Goal: Task Accomplishment & Management: Use online tool/utility

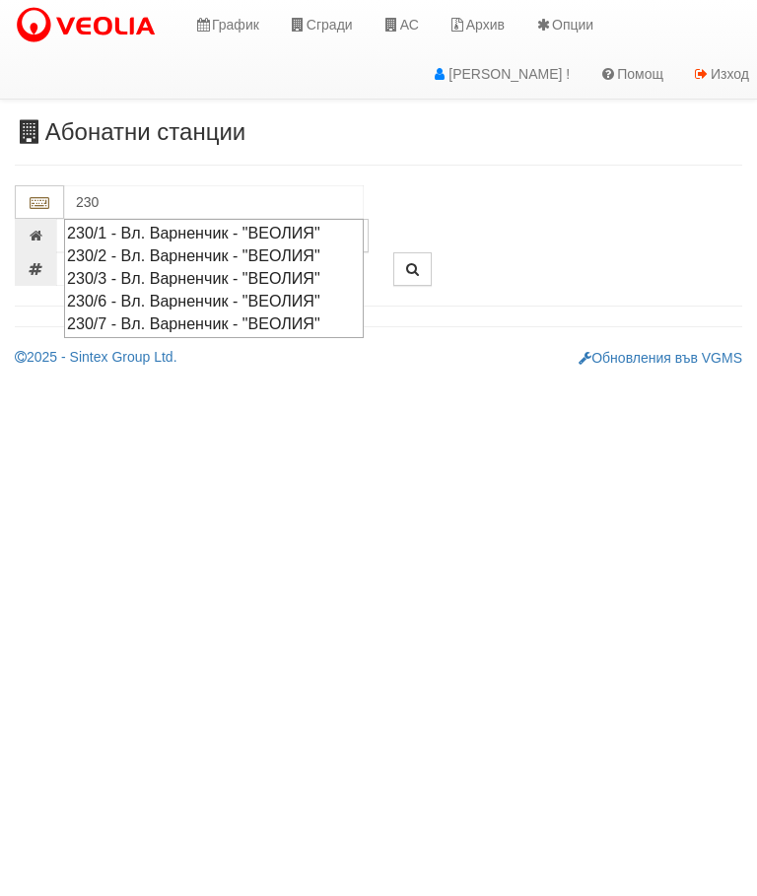
click at [183, 231] on div "230/1 - Вл. Варненчик - "ВЕОЛИЯ"" at bounding box center [214, 233] width 294 height 23
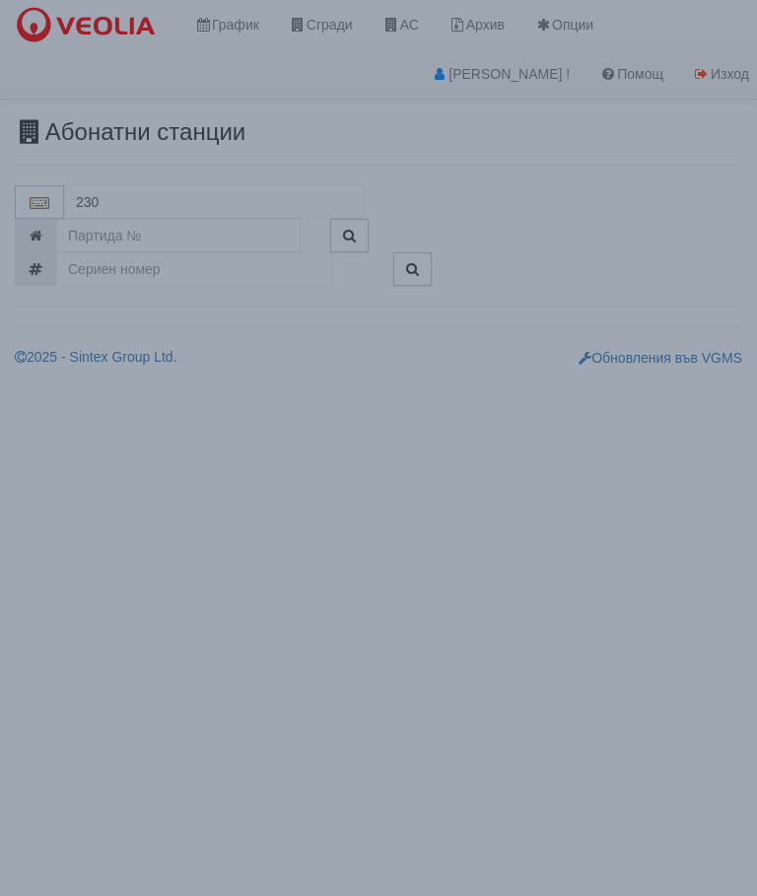
type input "230/1 - Вл. Варненчик - "ВЕОЛИЯ""
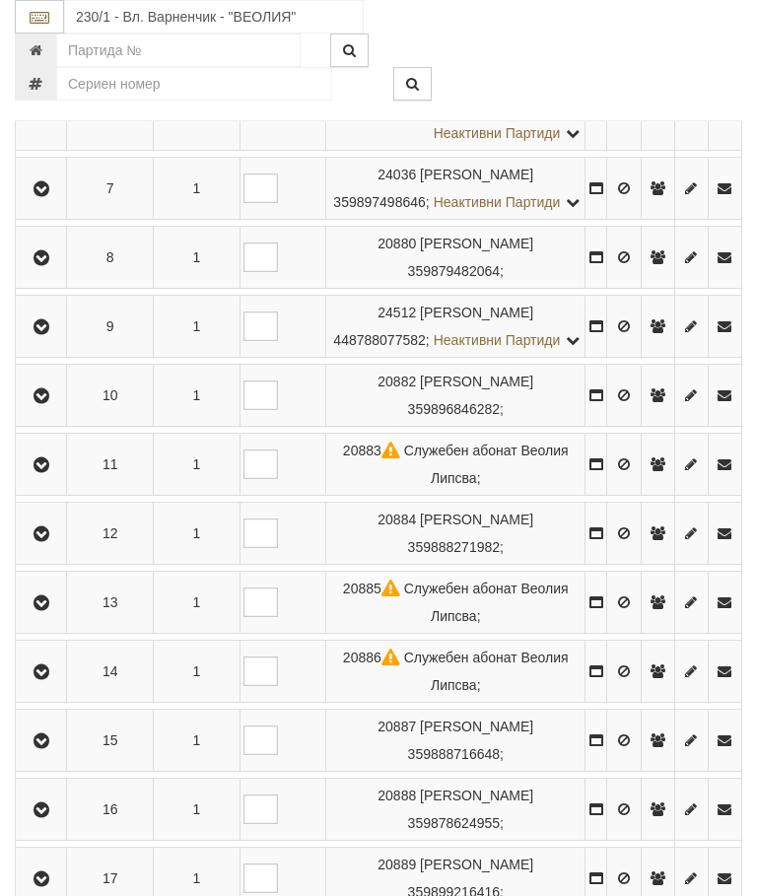
scroll to position [877, 0]
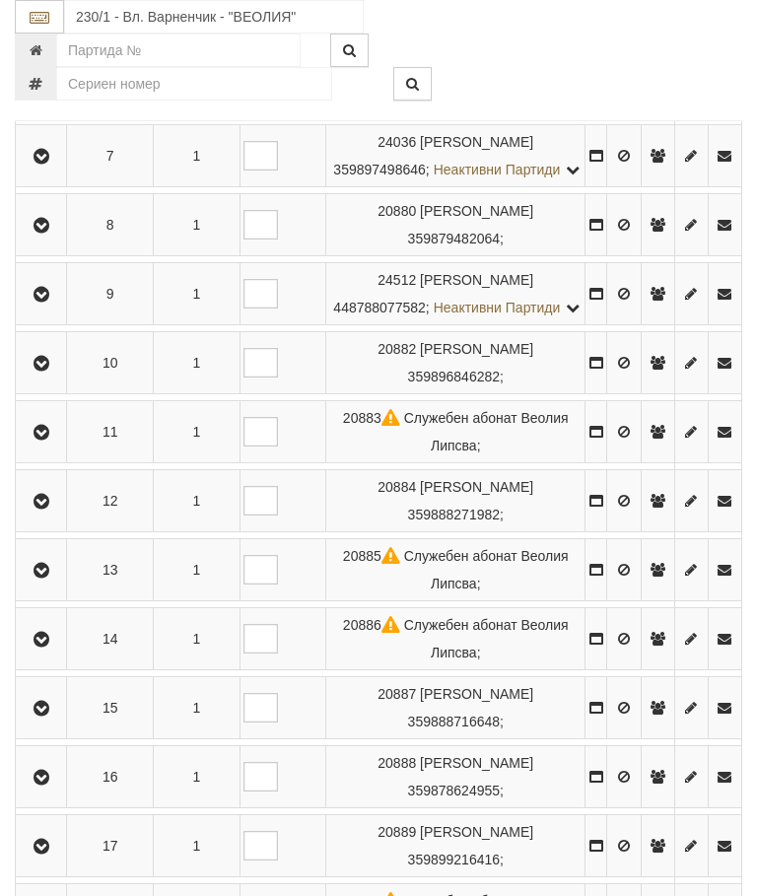
click at [41, 440] on icon "button" at bounding box center [42, 433] width 24 height 14
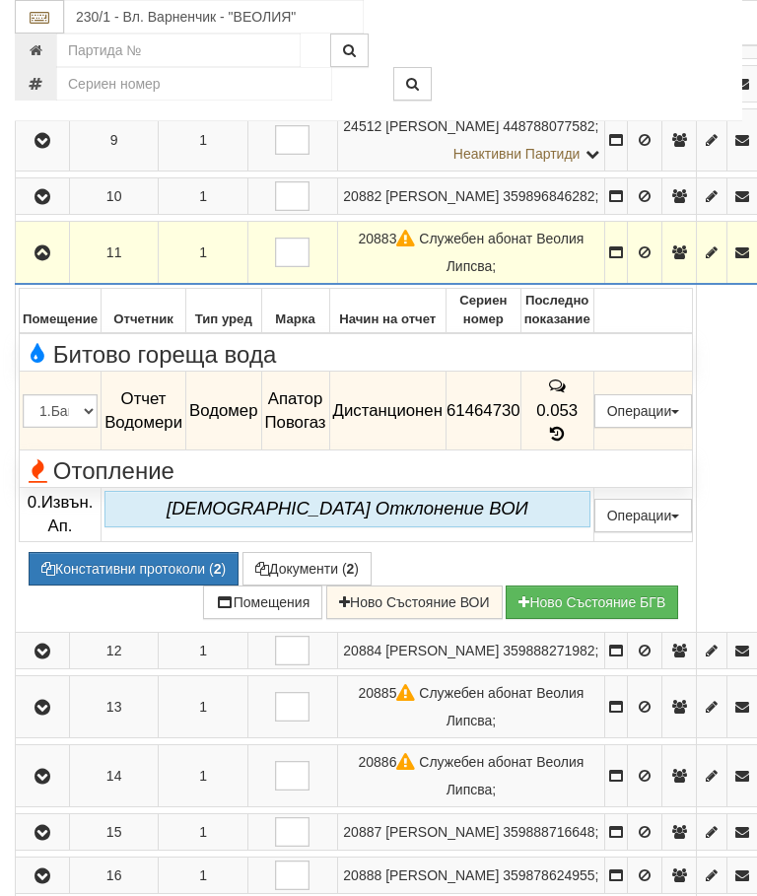
click at [38, 260] on icon "button" at bounding box center [43, 253] width 24 height 14
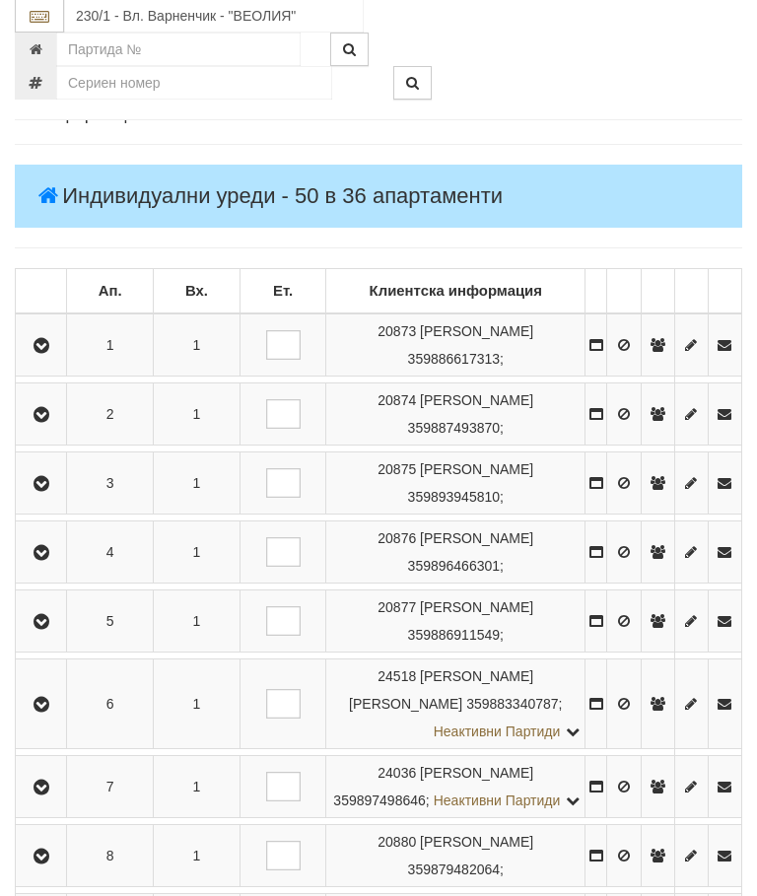
scroll to position [71, 0]
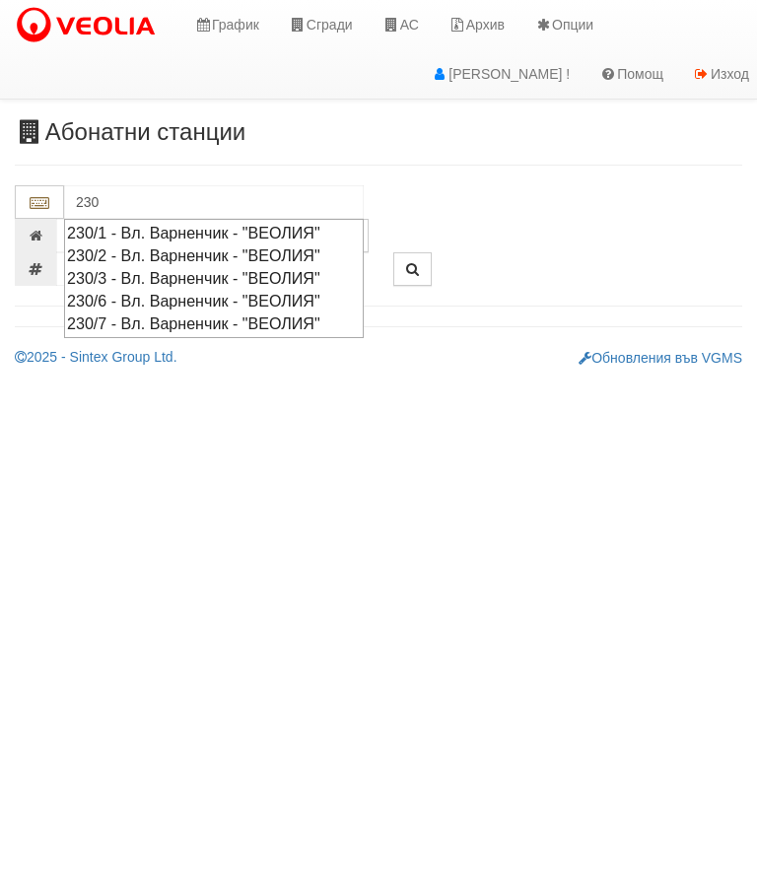
click at [228, 320] on div "230/7 - Вл. Варненчик - "ВЕОЛИЯ"" at bounding box center [214, 323] width 294 height 23
type input "230/7 - Вл. Варненчик - "ВЕОЛИЯ""
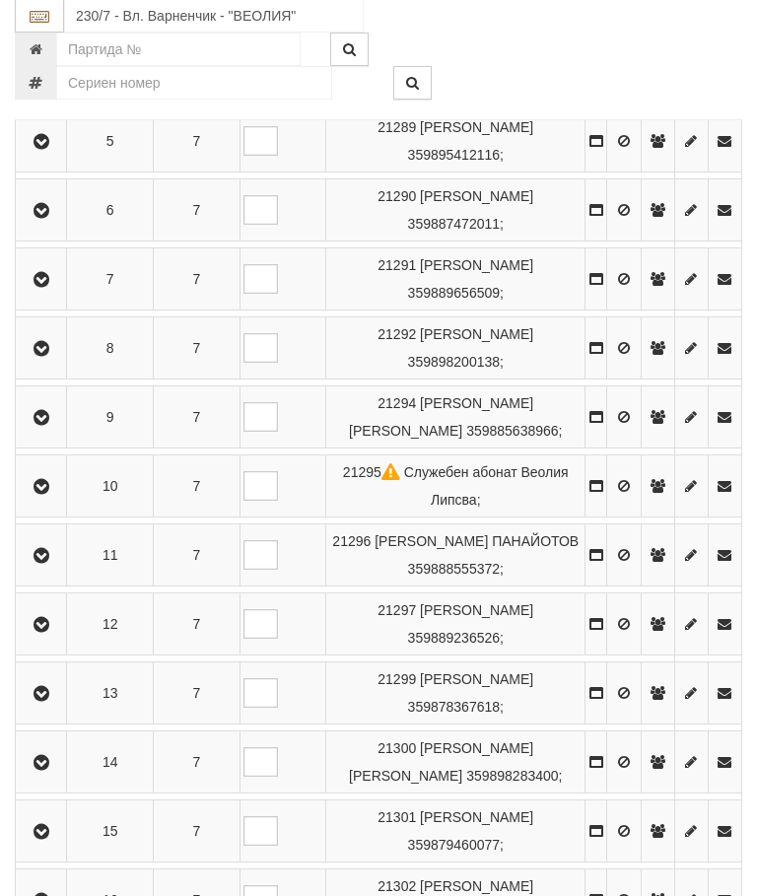
scroll to position [848, 0]
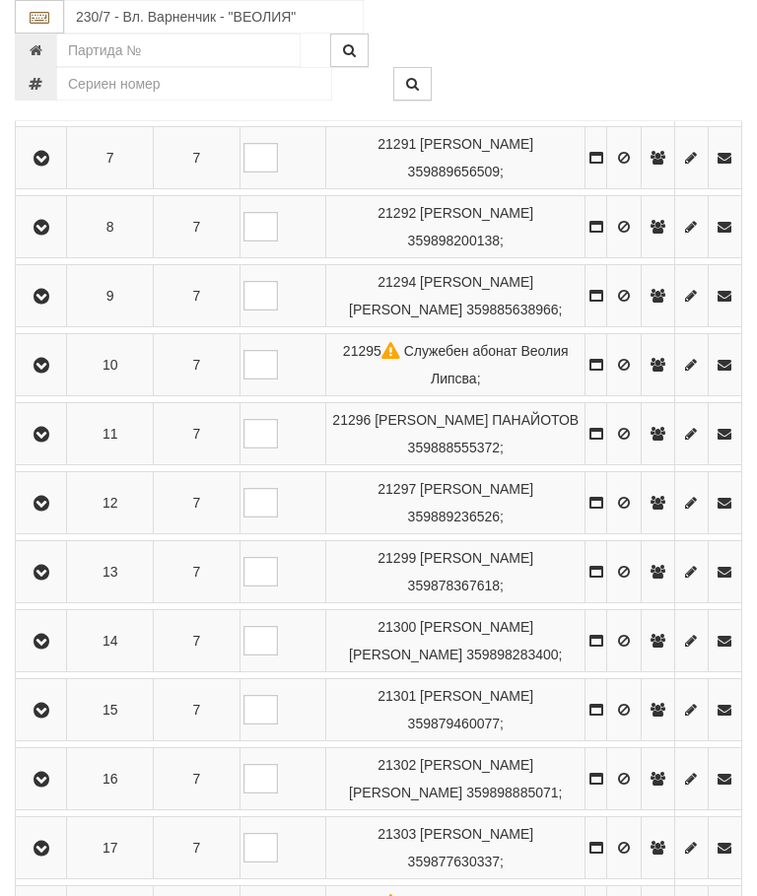
click at [42, 442] on icon "button" at bounding box center [42, 435] width 24 height 14
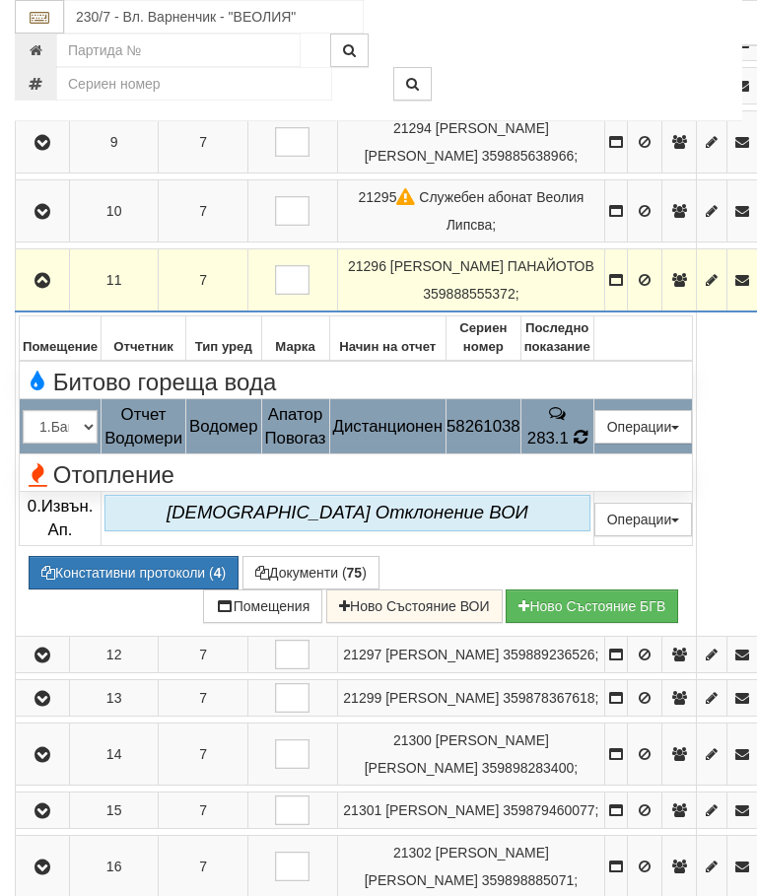
click at [593, 454] on td "283.1" at bounding box center [556, 426] width 73 height 55
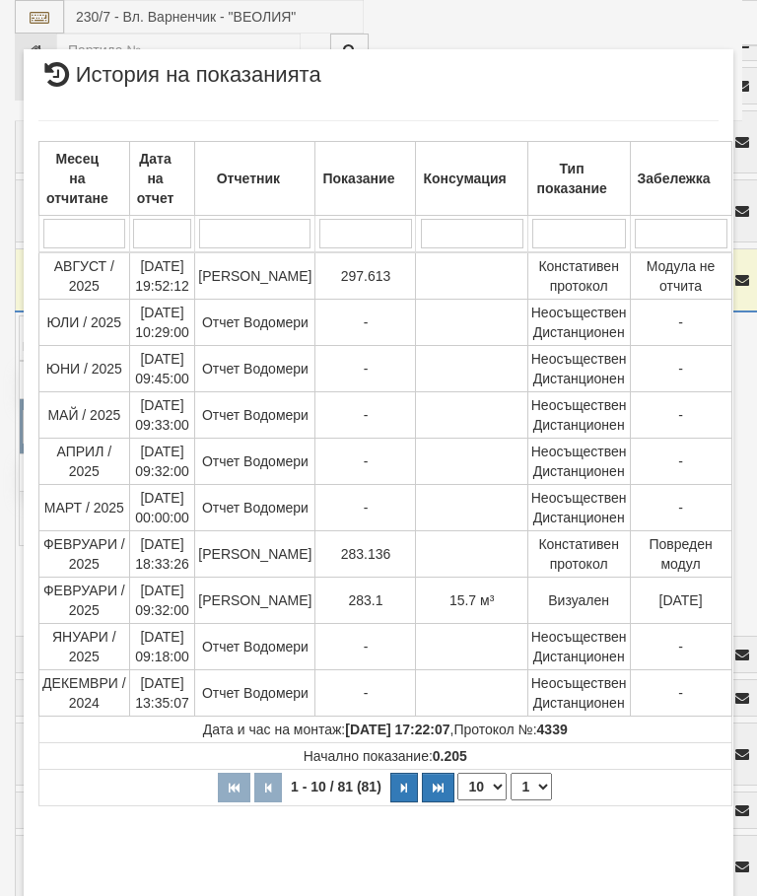
select select "10"
select select "1"
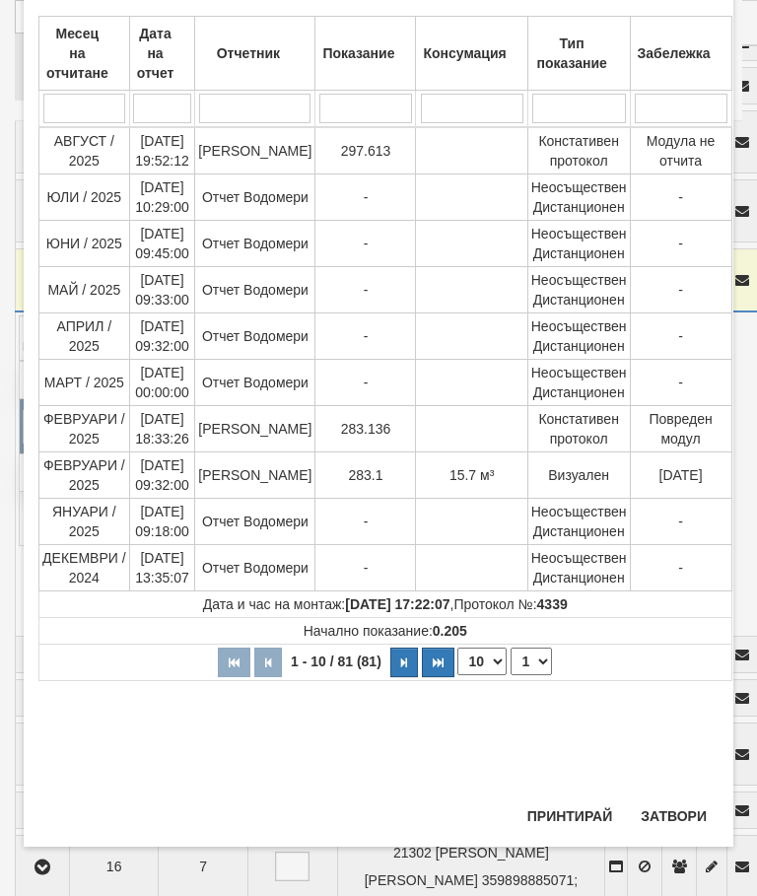
scroll to position [801, 0]
click at [683, 819] on button "Затвори" at bounding box center [674, 816] width 90 height 32
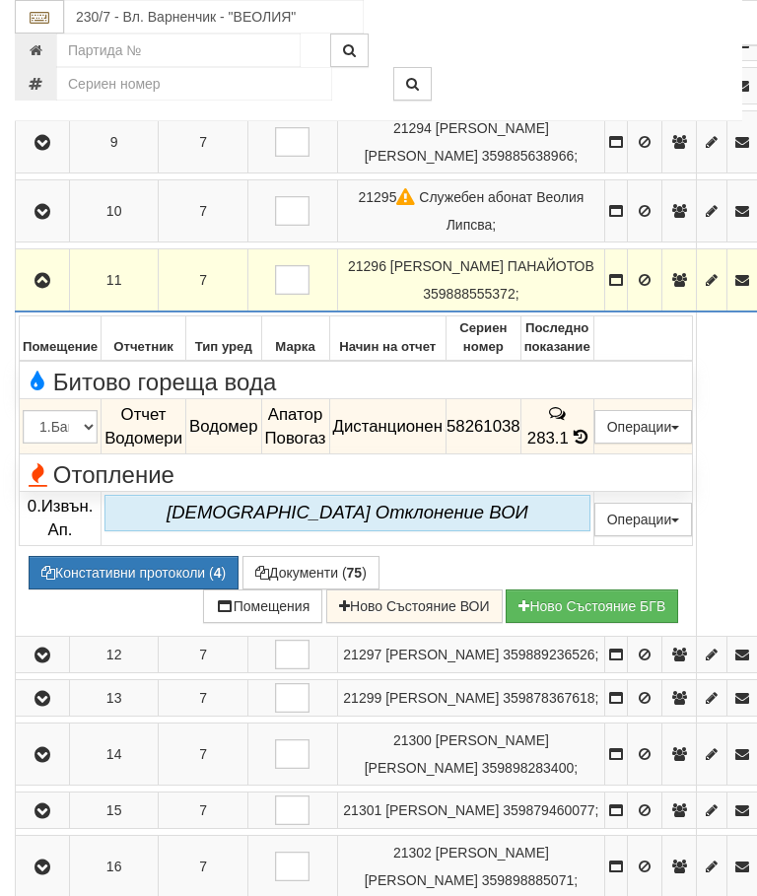
click at [0, 0] on button "Дистанционен модул" at bounding box center [0, 0] width 0 height 0
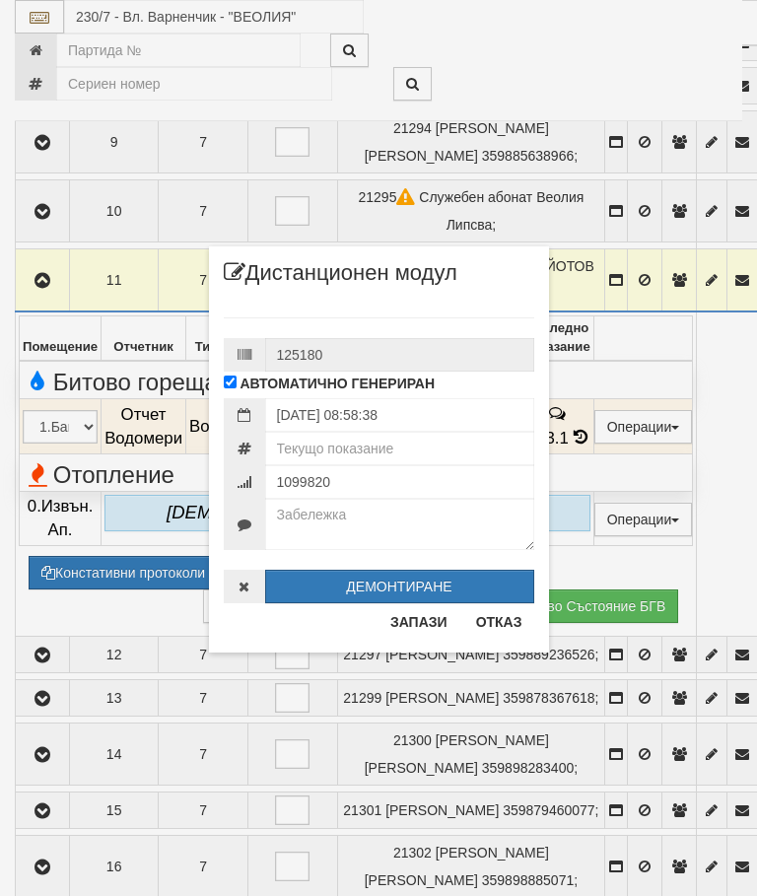
click at [502, 632] on button "Отказ" at bounding box center [499, 622] width 70 height 32
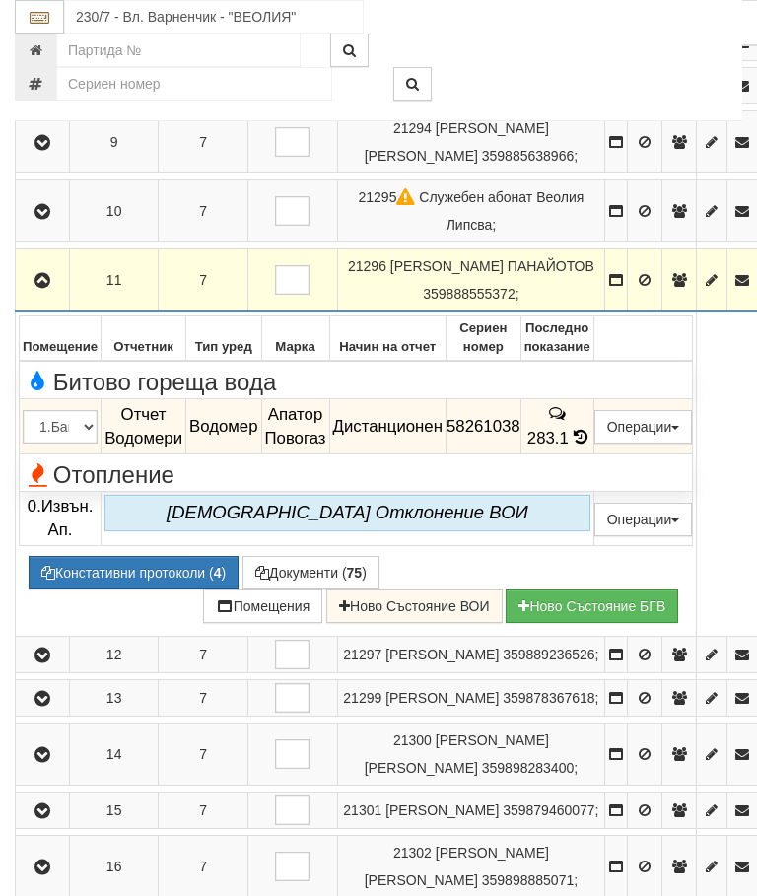
click at [0, 0] on button "Редакция / Протокол" at bounding box center [0, 0] width 0 height 0
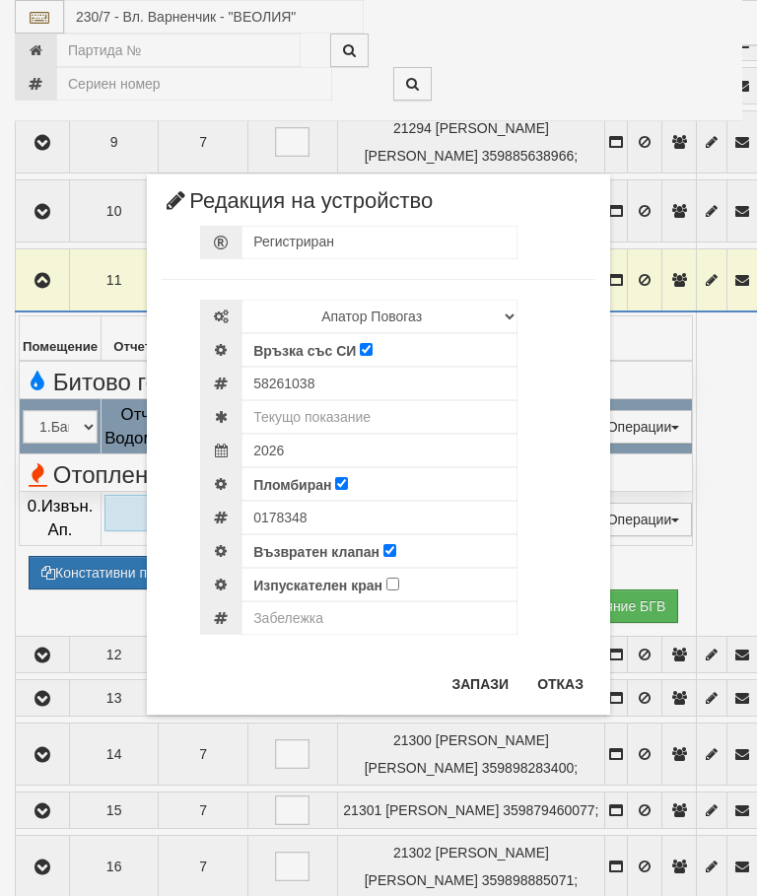
click at [553, 680] on button "Отказ" at bounding box center [560, 684] width 70 height 32
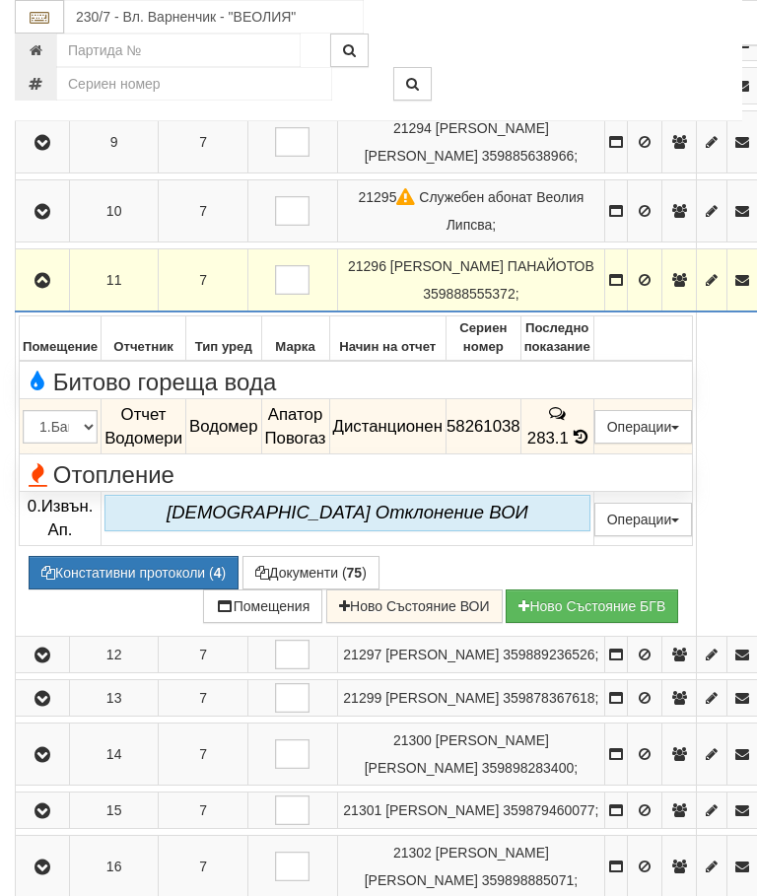
click at [34, 288] on icon "button" at bounding box center [43, 281] width 24 height 14
